Goal: Information Seeking & Learning: Understand process/instructions

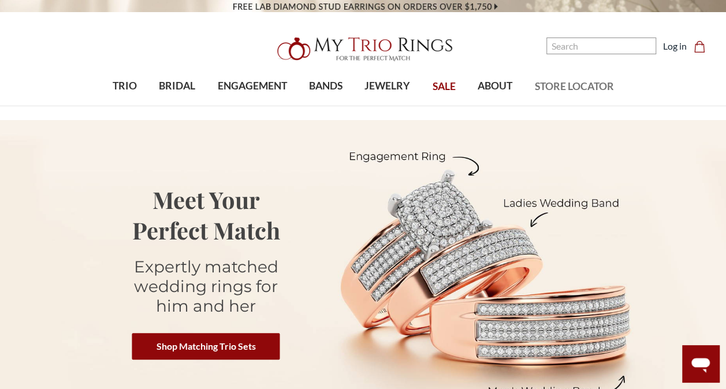
click at [590, 89] on span "STORE LOCATOR" at bounding box center [573, 86] width 79 height 15
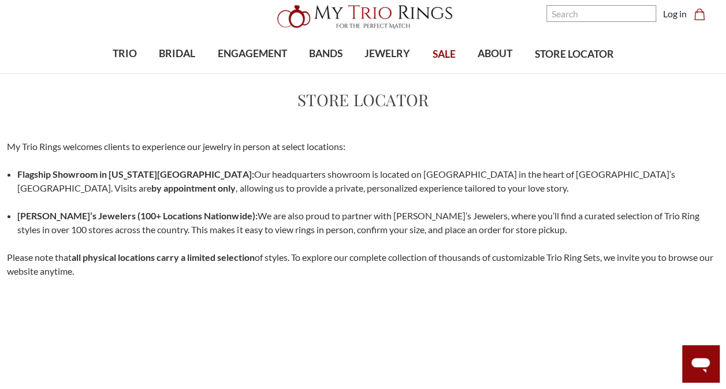
scroll to position [58, 0]
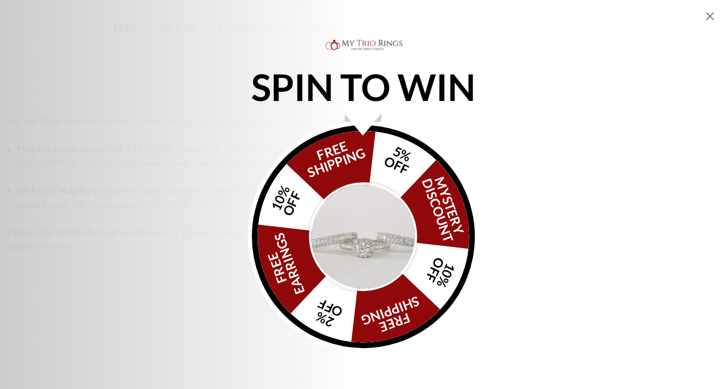
click at [710, 15] on icon "Close popup" at bounding box center [710, 16] width 8 height 8
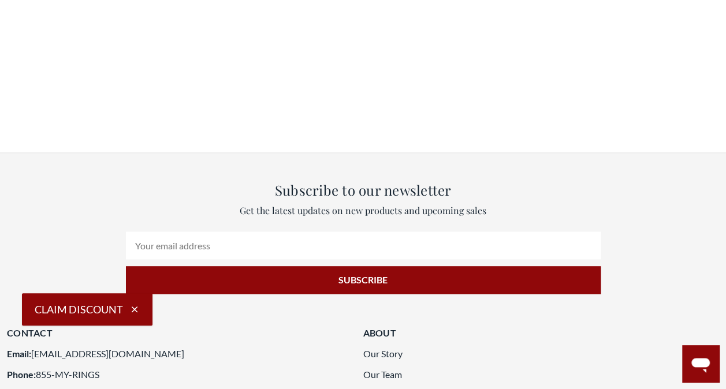
scroll to position [866, 0]
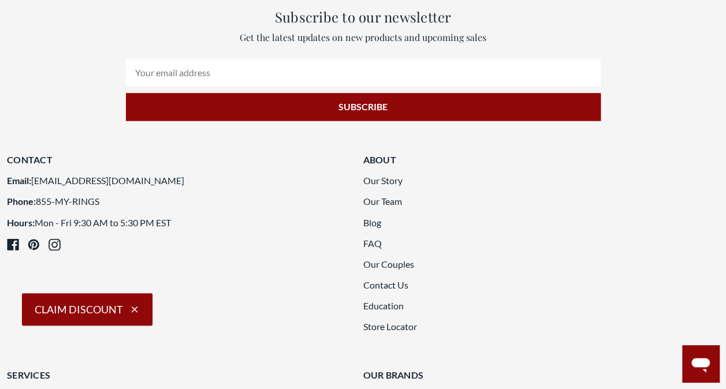
click at [66, 389] on link "Payment Plans" at bounding box center [36, 395] width 59 height 11
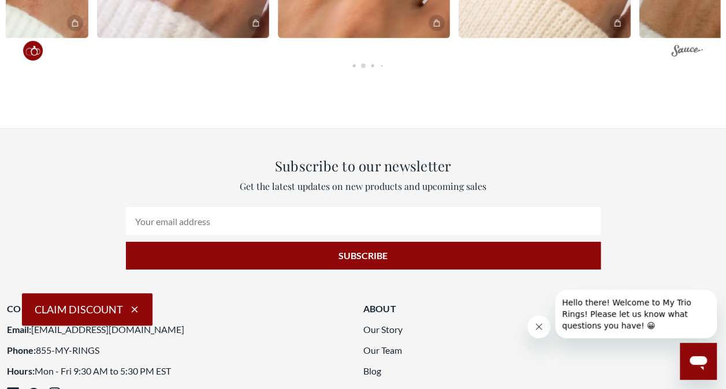
scroll to position [4043, 0]
